Goal: Task Accomplishment & Management: Use online tool/utility

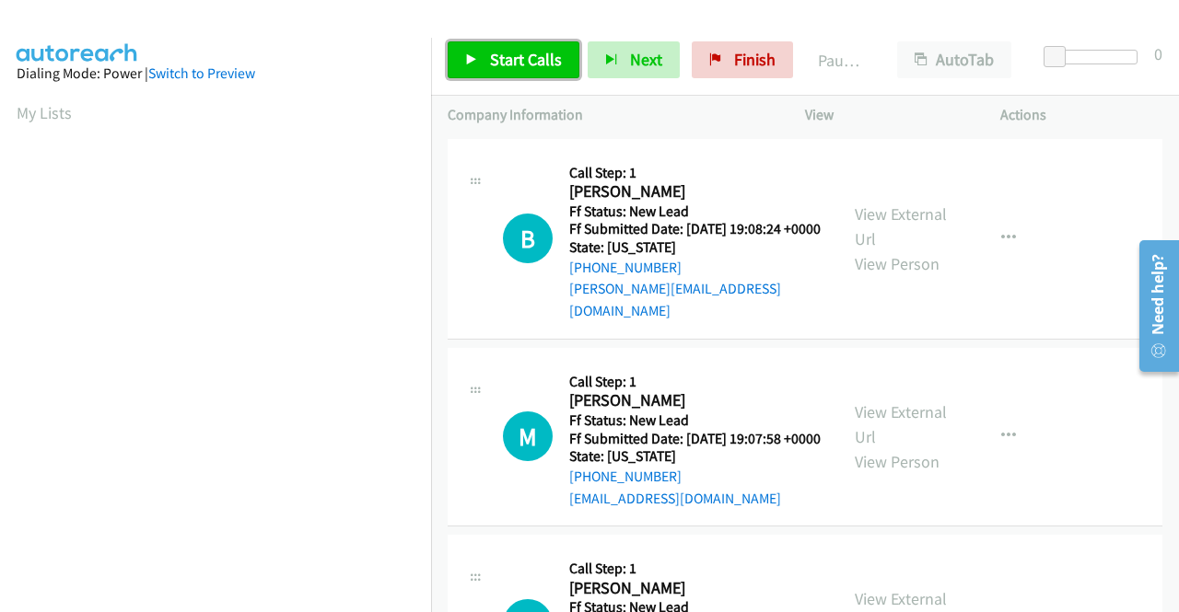
click at [515, 65] on span "Start Calls" at bounding box center [526, 59] width 72 height 21
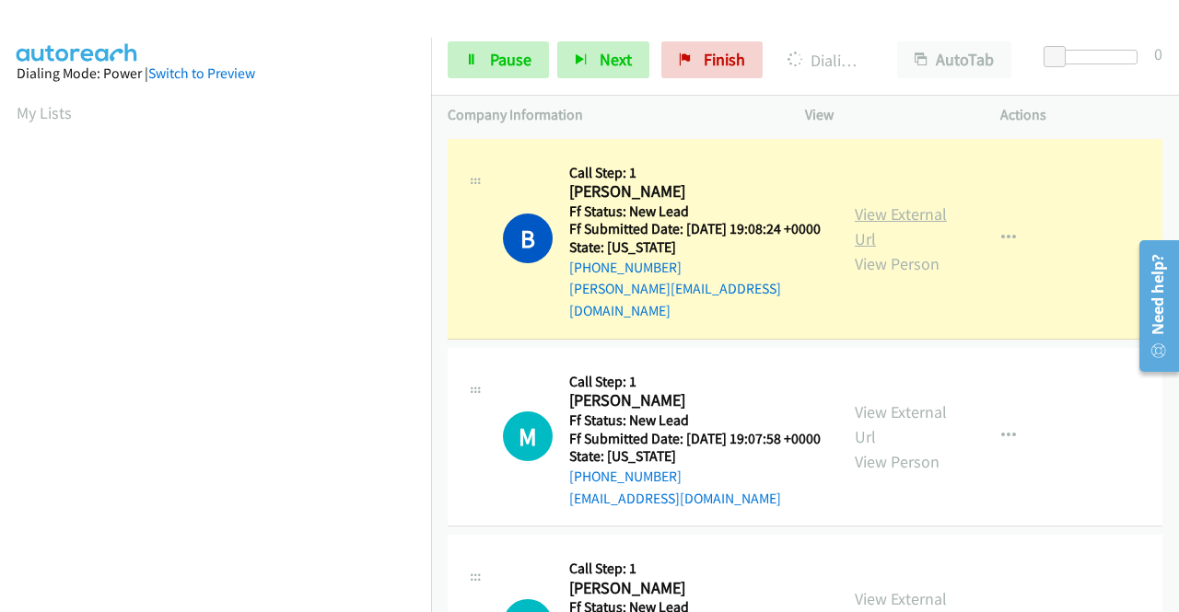
click at [909, 204] on link "View External Url" at bounding box center [900, 226] width 92 height 46
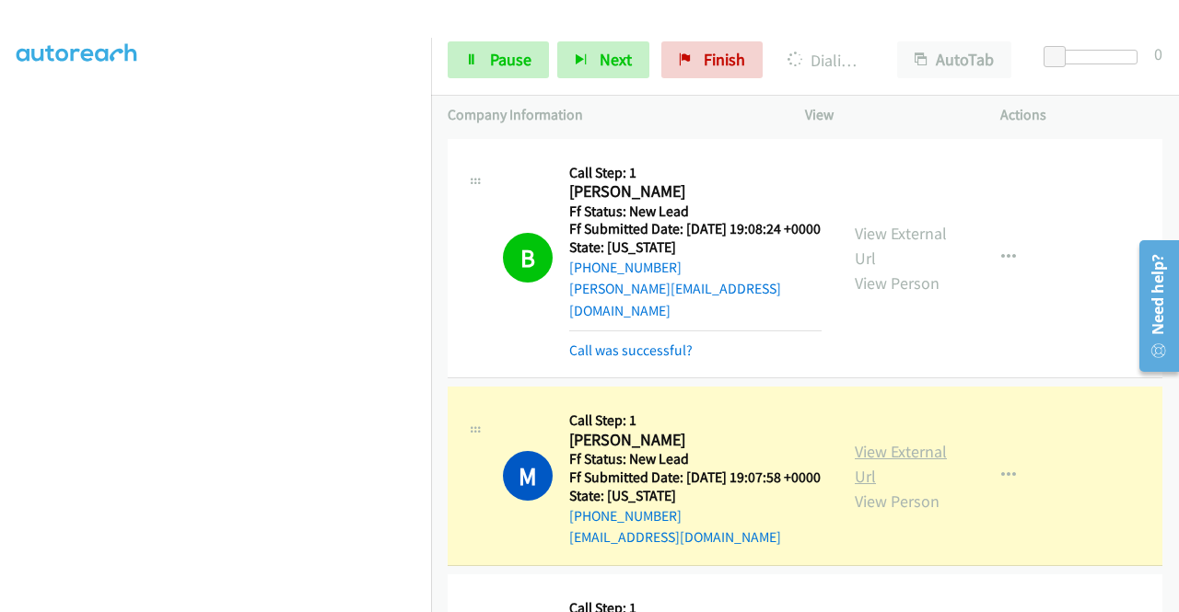
click at [856, 466] on link "View External Url" at bounding box center [900, 464] width 92 height 46
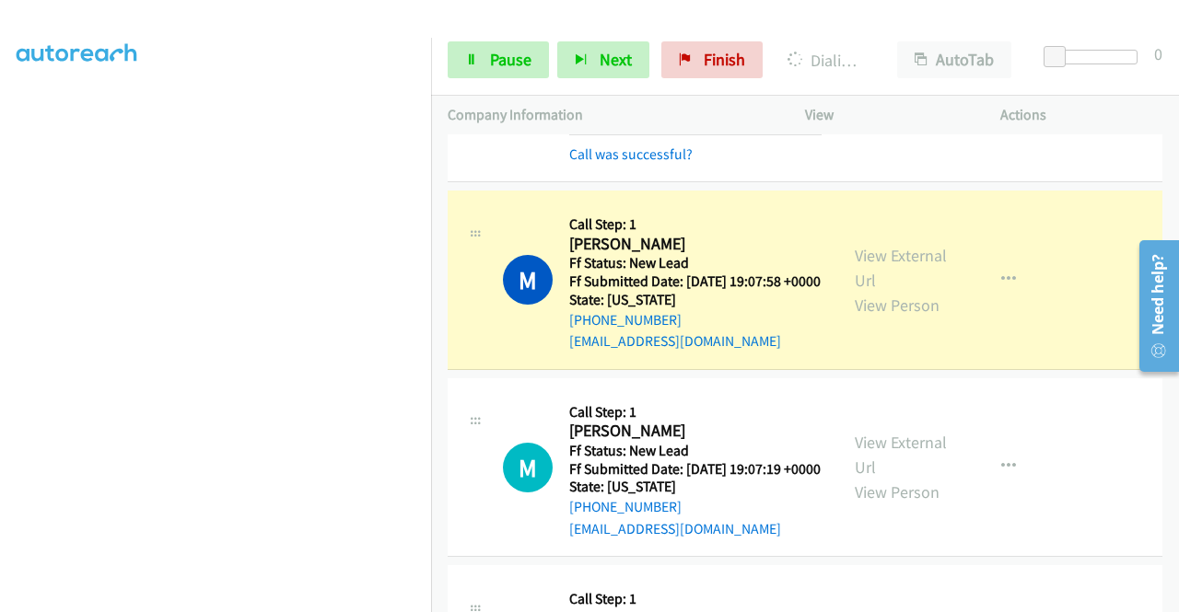
scroll to position [270, 0]
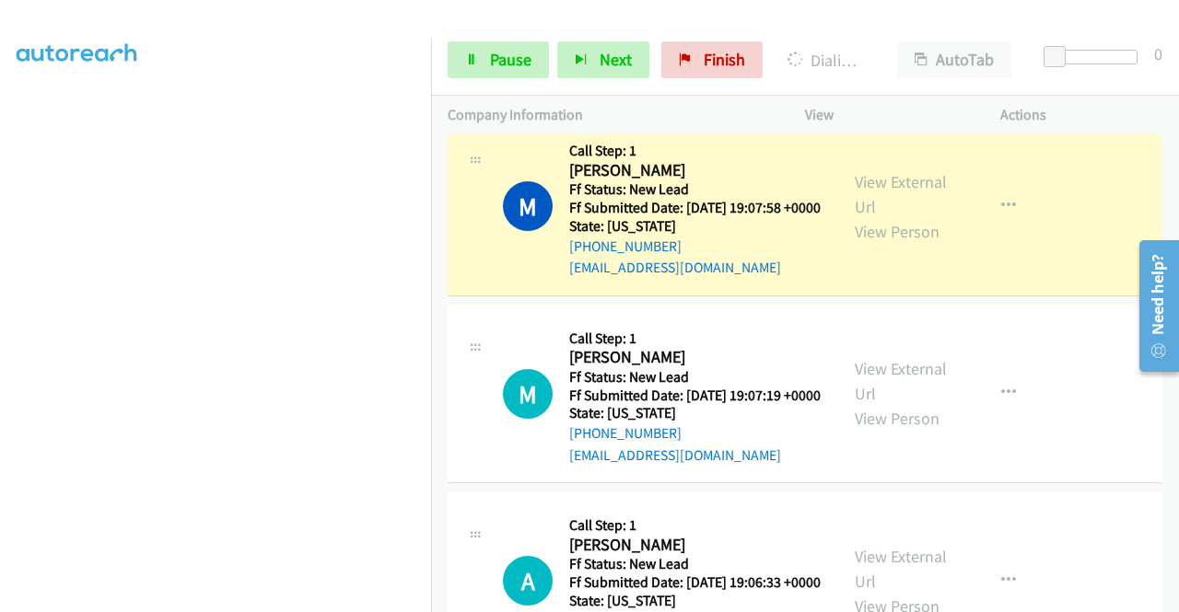
click at [435, 154] on td "M Callback Scheduled Call Step: 1 Monzerrat Zarate America/Los_Angeles Ff Statu…" at bounding box center [805, 207] width 748 height 188
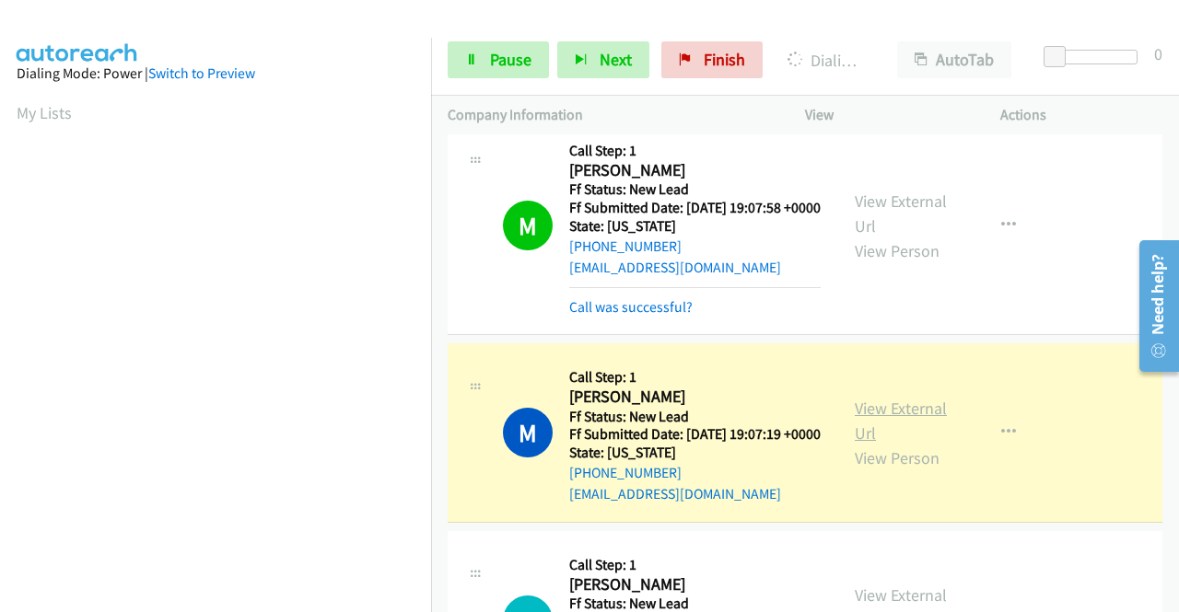
click at [914, 425] on link "View External Url" at bounding box center [900, 421] width 92 height 46
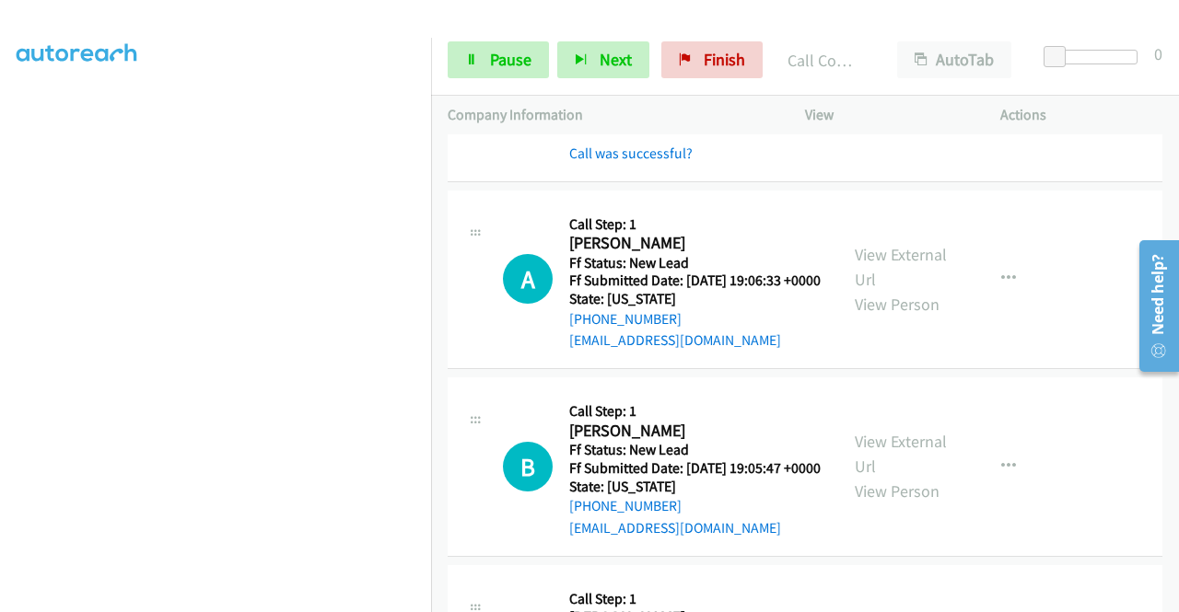
scroll to position [687, 0]
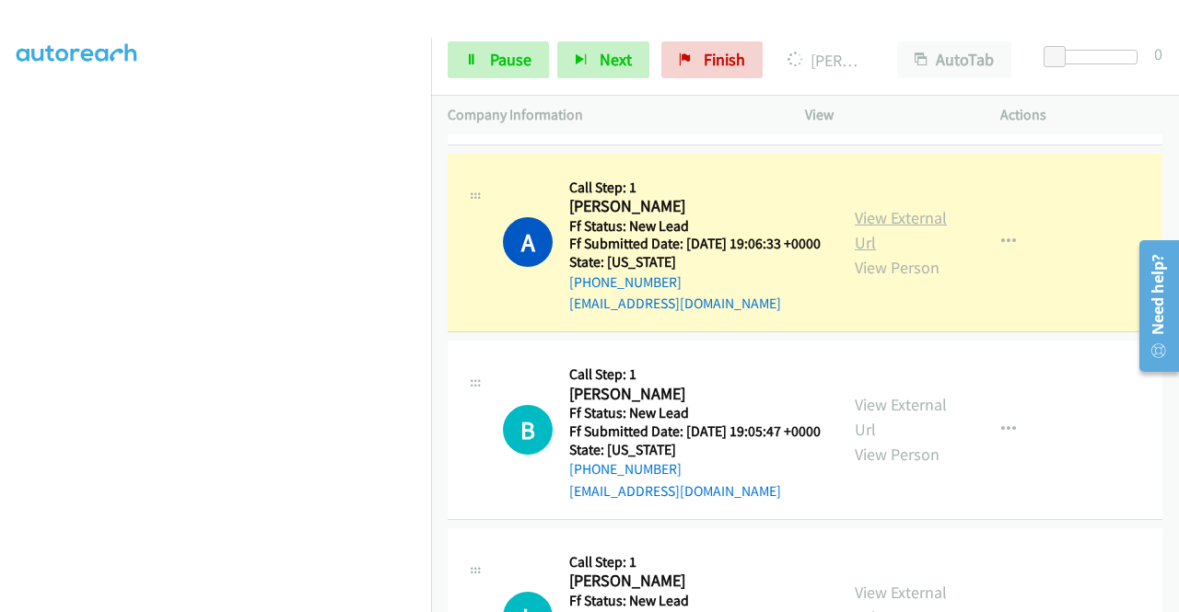
click at [911, 253] on link "View External Url" at bounding box center [900, 230] width 92 height 46
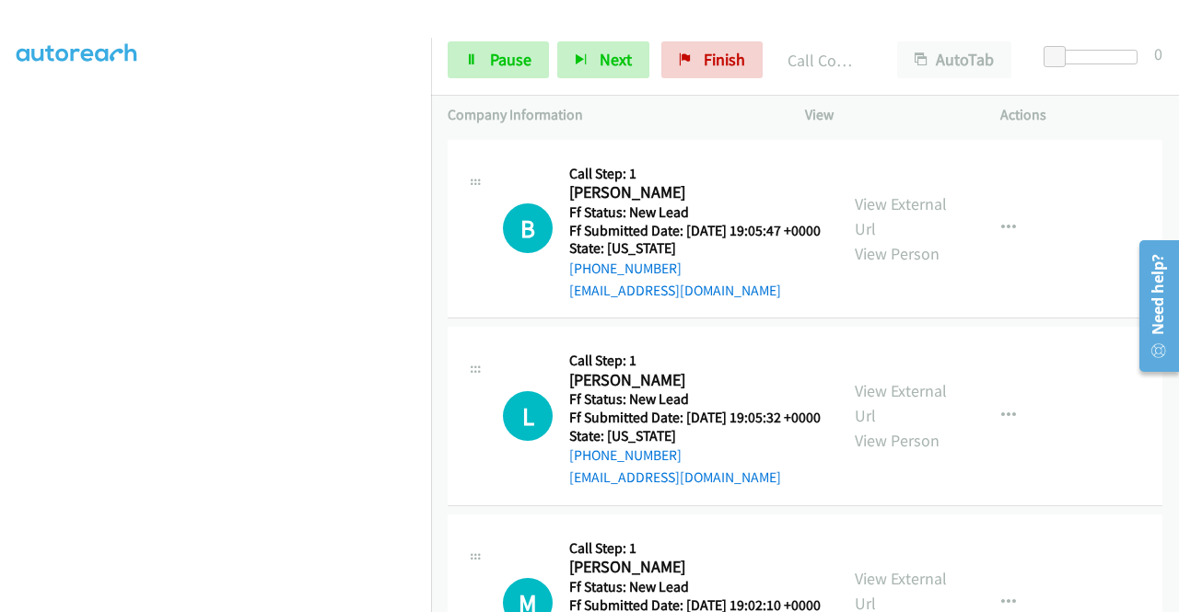
scroll to position [945, 0]
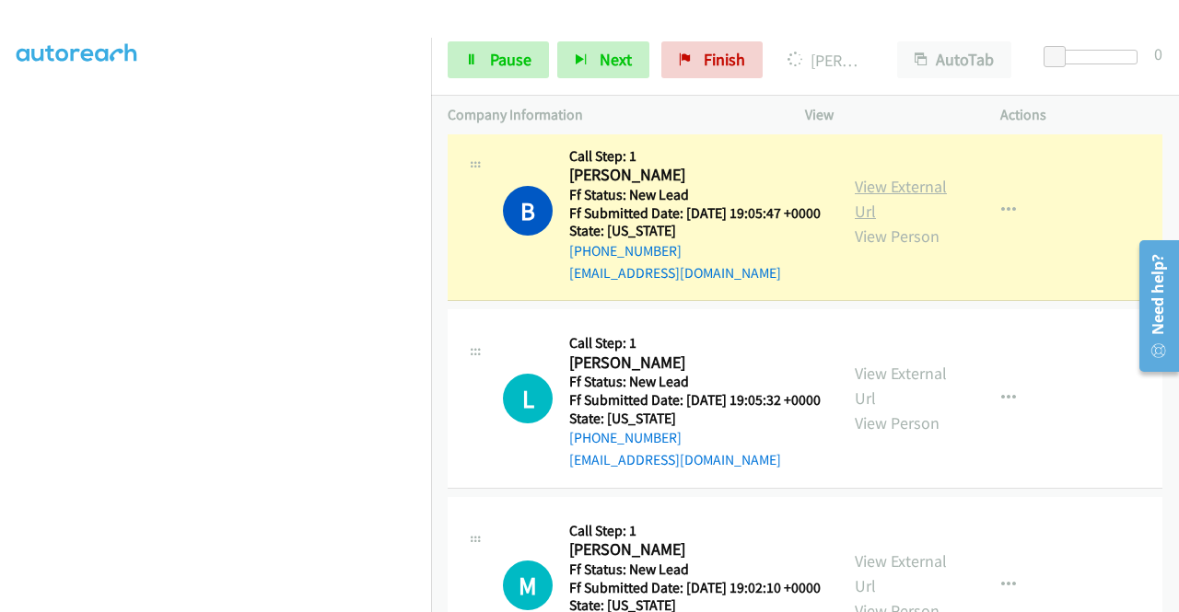
click at [927, 222] on link "View External Url" at bounding box center [900, 199] width 92 height 46
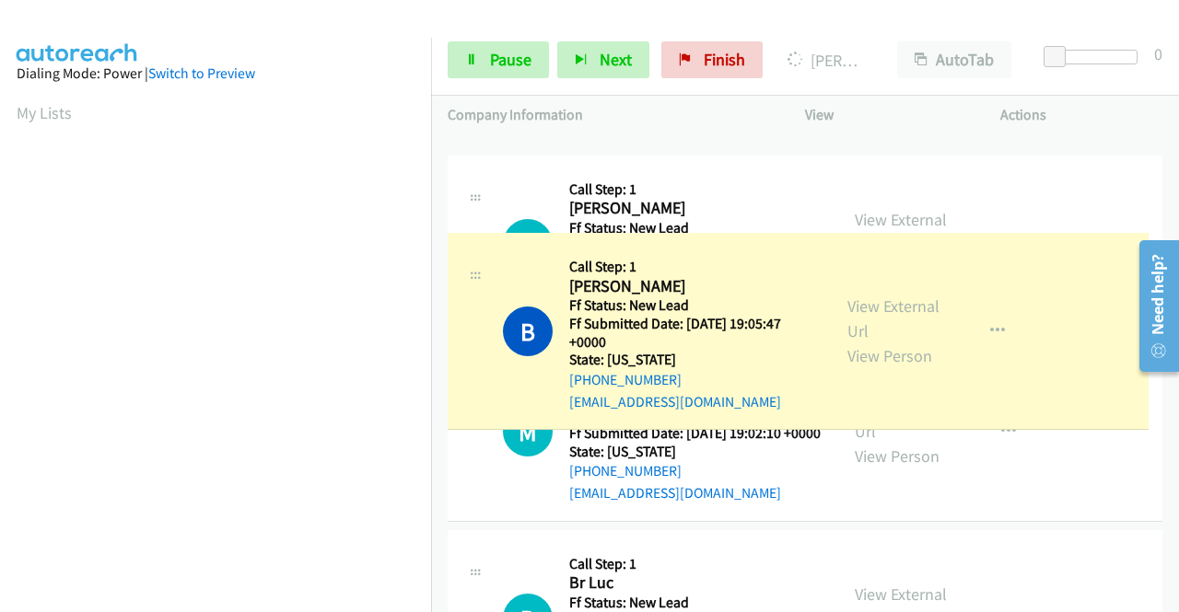
drag, startPoint x: 431, startPoint y: 345, endPoint x: 424, endPoint y: 383, distance: 38.5
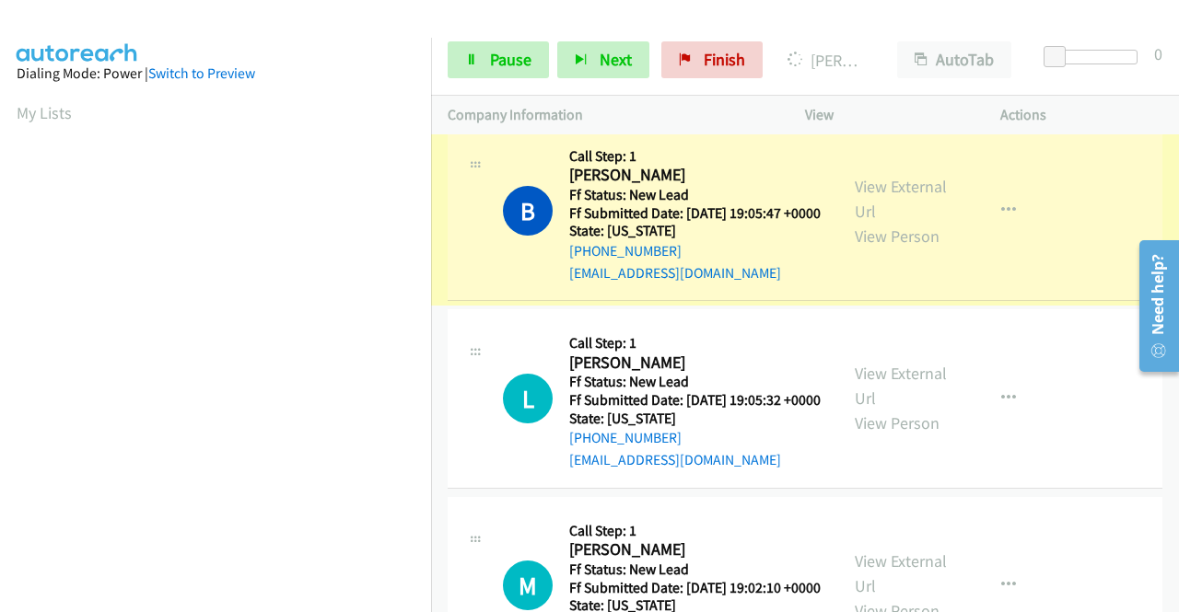
scroll to position [420, 0]
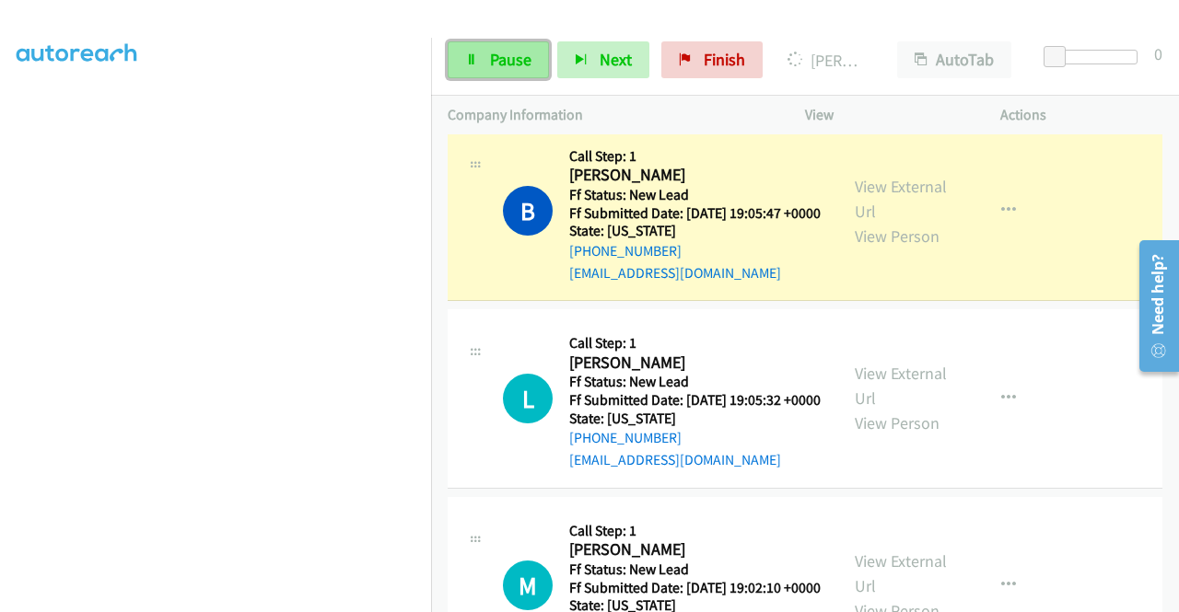
click at [530, 51] on link "Pause" at bounding box center [498, 59] width 101 height 37
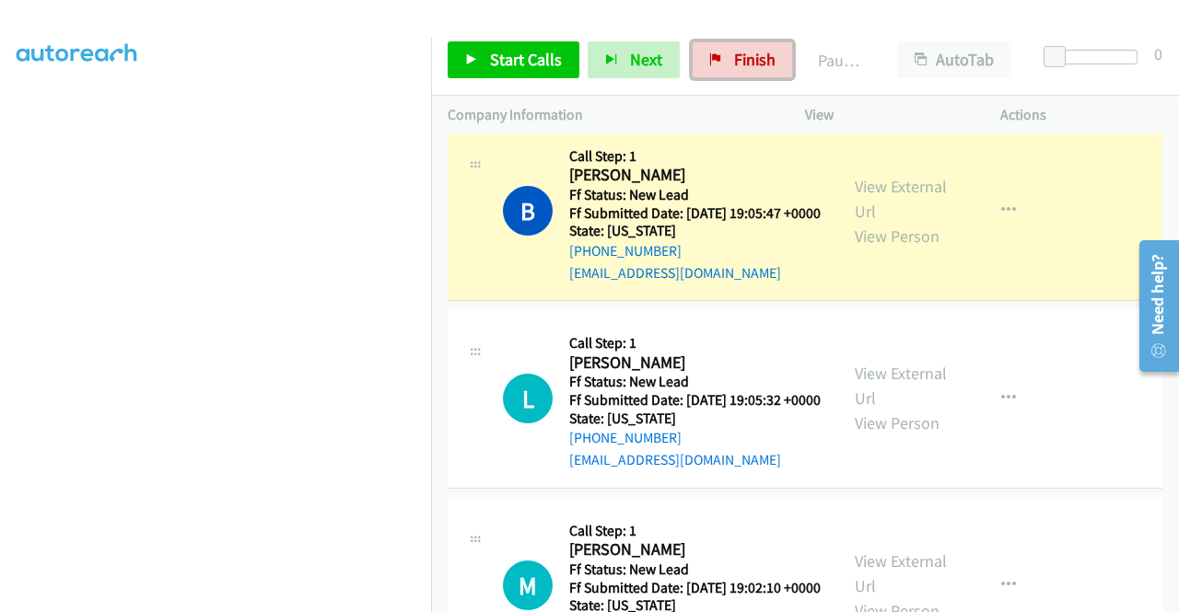
click at [734, 58] on span "Finish" at bounding box center [754, 59] width 41 height 21
